Goal: Check status: Check status

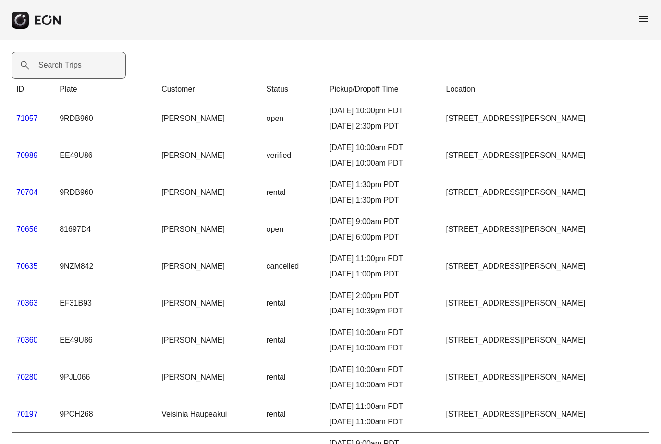
click at [52, 66] on label "Search Trips" at bounding box center [59, 66] width 43 height 12
click at [52, 66] on Trips "Search Trips" at bounding box center [69, 65] width 114 height 27
type Trips "***"
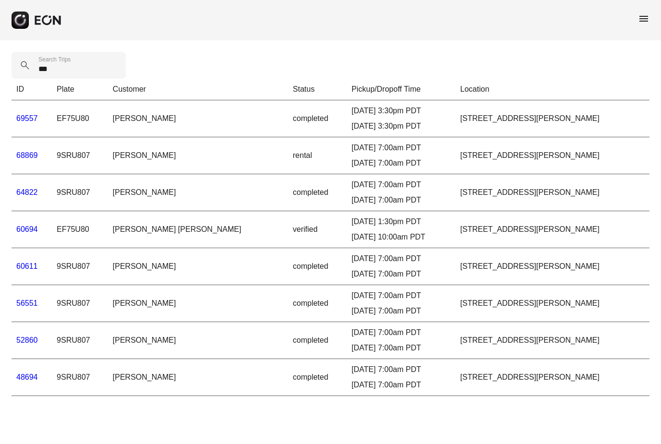
click at [26, 230] on link "60694" at bounding box center [27, 229] width 22 height 8
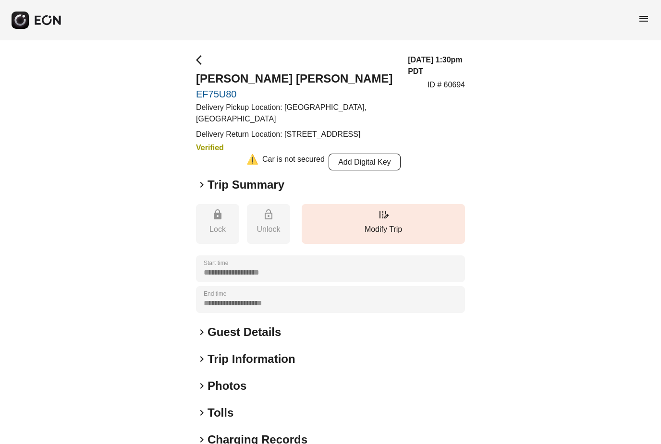
click at [204, 184] on span "keyboard_arrow_right" at bounding box center [202, 185] width 12 height 12
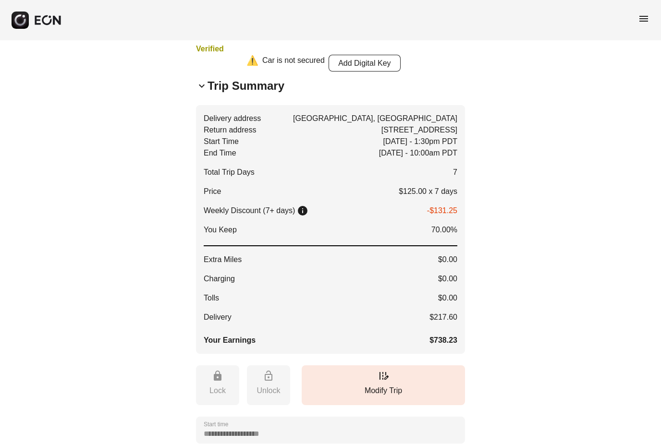
scroll to position [99, 0]
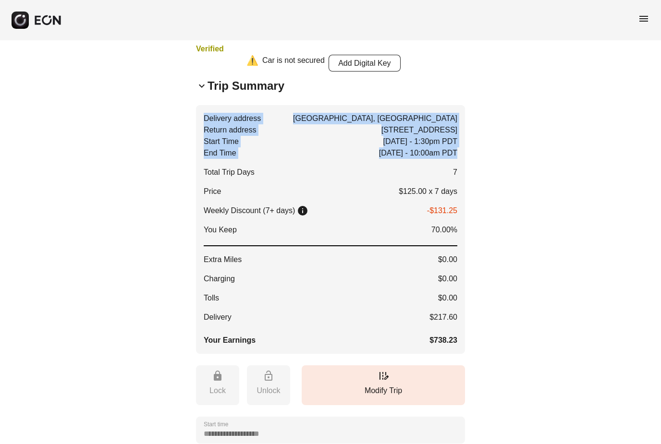
click at [584, 323] on div "**********" at bounding box center [330, 312] width 661 height 743
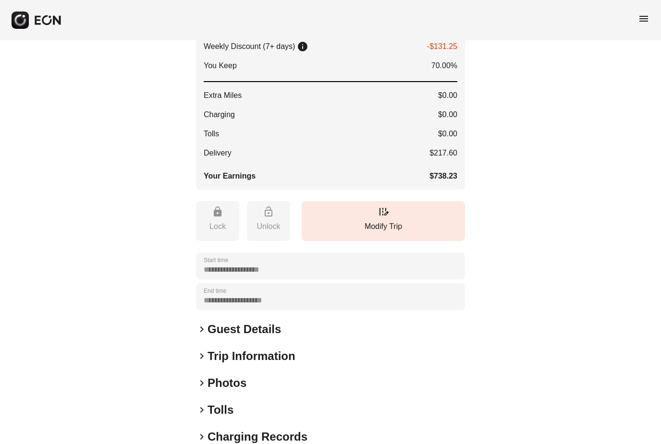
scroll to position [264, 0]
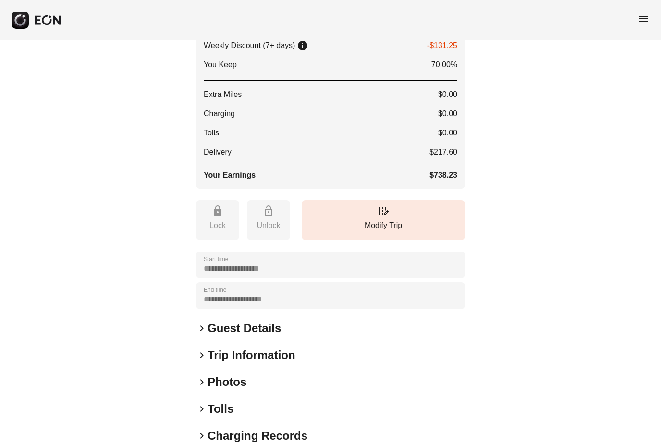
click at [201, 327] on span "keyboard_arrow_right" at bounding box center [202, 329] width 12 height 12
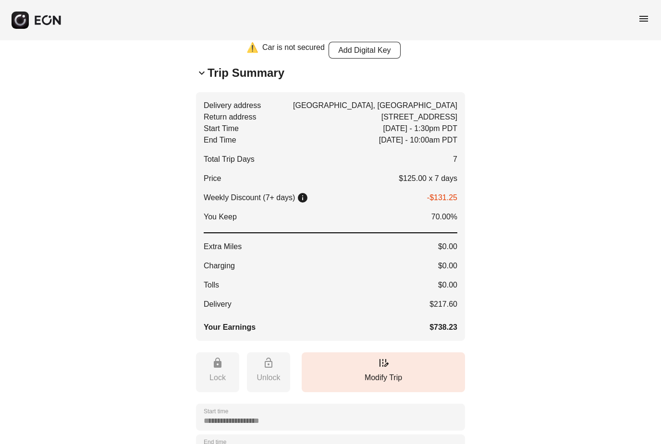
scroll to position [0, 0]
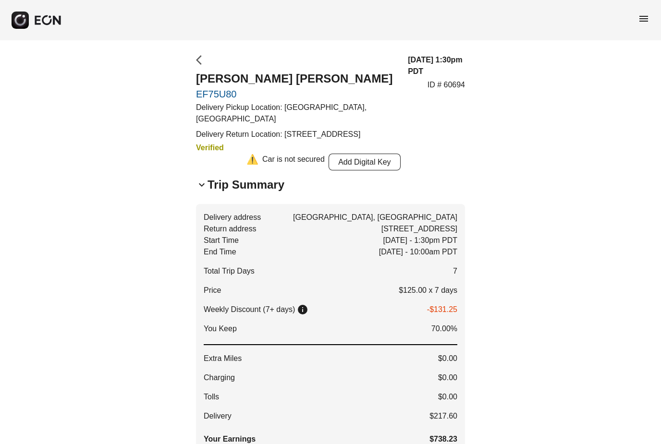
click at [202, 63] on span "arrow_back_ios" at bounding box center [202, 60] width 12 height 12
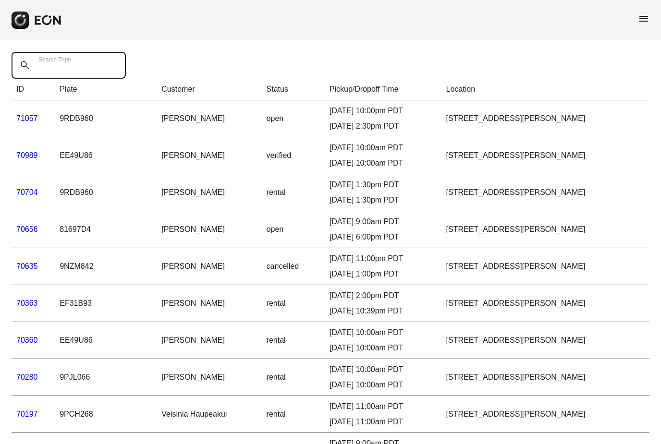
click at [101, 68] on Trips "Search Trips" at bounding box center [69, 65] width 114 height 27
type Trips "**"
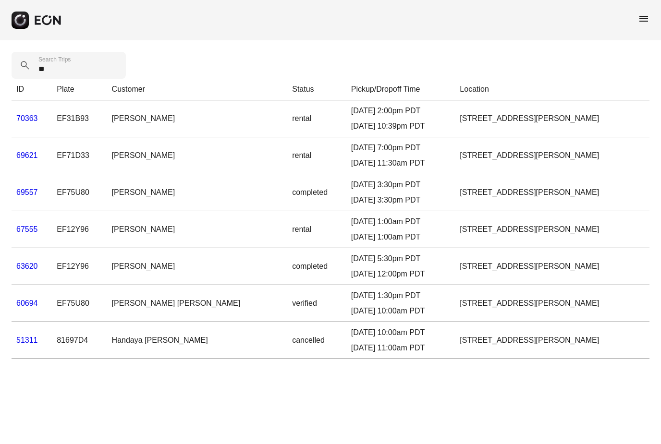
click at [31, 193] on link "69557" at bounding box center [27, 192] width 22 height 8
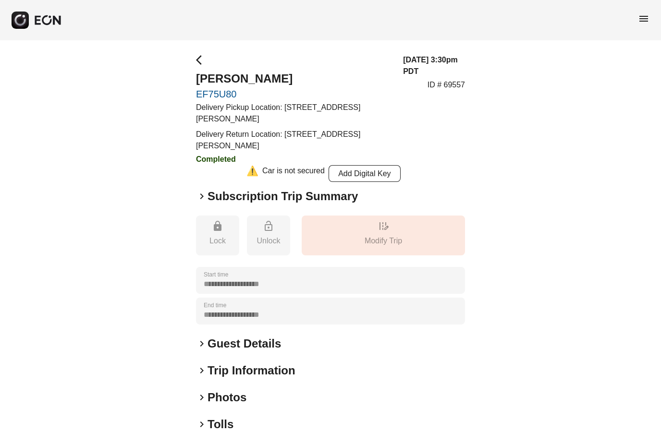
click at [199, 197] on span "keyboard_arrow_right" at bounding box center [202, 197] width 12 height 12
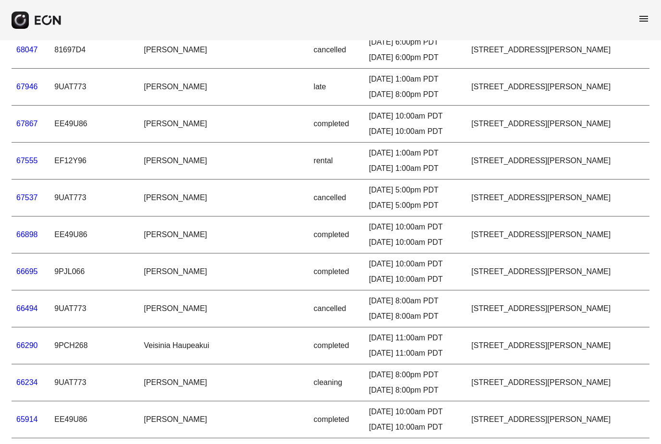
scroll to position [978, 0]
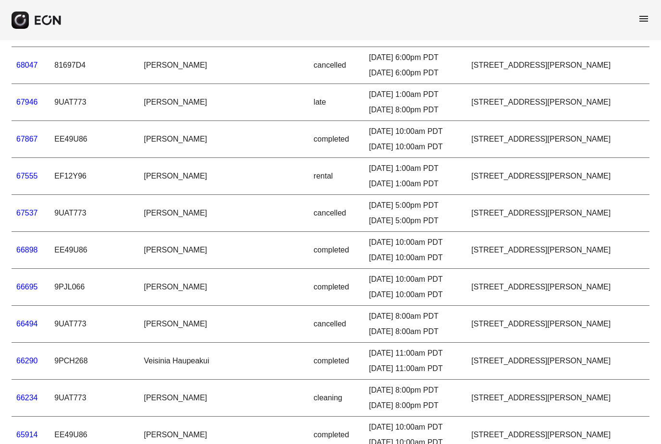
click at [642, 21] on span "menu" at bounding box center [644, 19] width 12 height 12
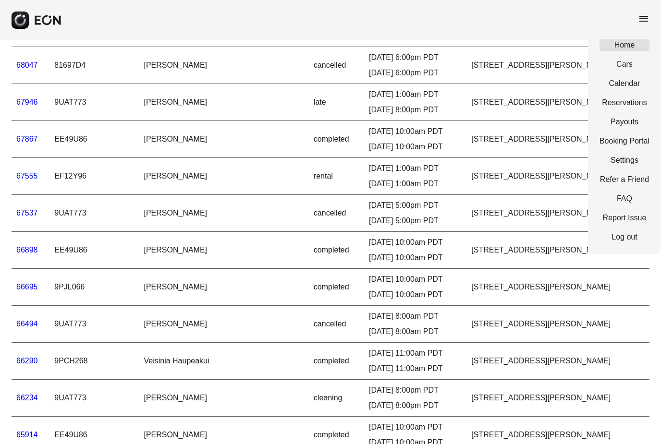
click at [631, 45] on link "Home" at bounding box center [624, 45] width 50 height 12
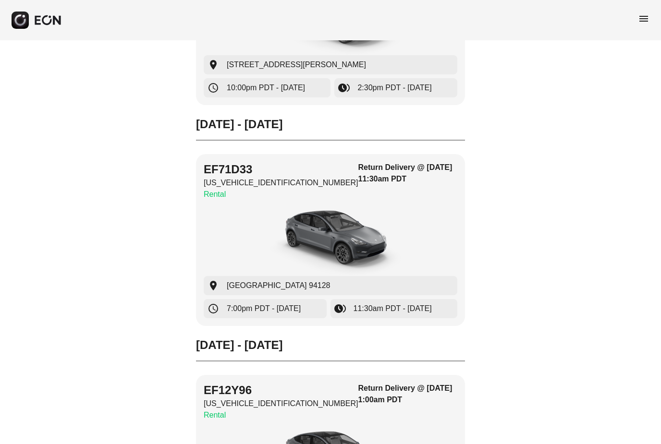
scroll to position [1285, 0]
